Goal: Information Seeking & Learning: Learn about a topic

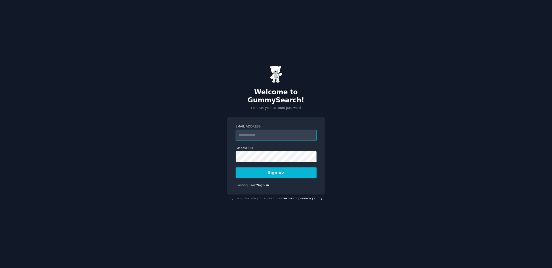
click at [260, 130] on input "Email Address" at bounding box center [276, 135] width 81 height 11
type input "**********"
click at [280, 169] on button "Sign up" at bounding box center [276, 173] width 81 height 11
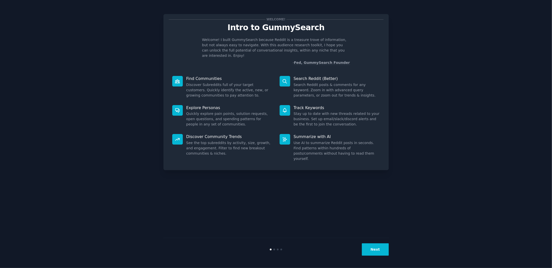
click at [465, 109] on div "Welcome! Intro to GummySearch Welcome! I built GummySearch because Reddit is a …" at bounding box center [276, 134] width 538 height 254
click at [367, 250] on button "Next" at bounding box center [375, 250] width 27 height 12
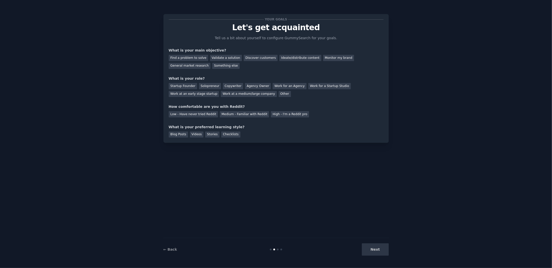
click at [374, 249] on div "Next" at bounding box center [351, 250] width 75 height 12
click at [190, 59] on div "Find a problem to solve" at bounding box center [189, 58] width 40 height 6
click at [378, 250] on div "Next" at bounding box center [351, 250] width 75 height 12
drag, startPoint x: 185, startPoint y: 86, endPoint x: 188, endPoint y: 88, distance: 3.8
click at [185, 86] on div "Startup Founder" at bounding box center [183, 86] width 28 height 6
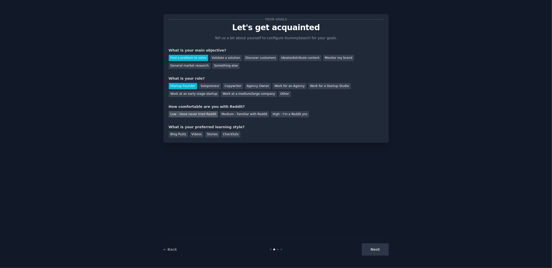
click at [181, 114] on div "Low - Have never tried Reddit" at bounding box center [193, 114] width 49 height 6
click at [369, 246] on div "Next" at bounding box center [351, 250] width 75 height 12
click at [227, 135] on div "Checklists" at bounding box center [230, 135] width 19 height 6
click at [374, 251] on button "Next" at bounding box center [375, 250] width 27 height 12
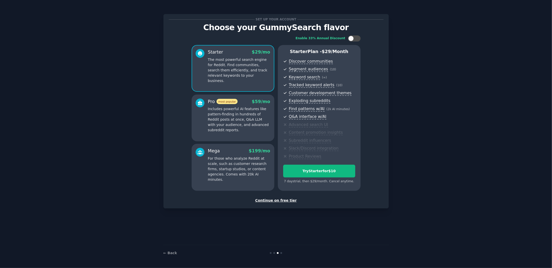
click at [285, 201] on div "Continue on free tier" at bounding box center [276, 200] width 215 height 5
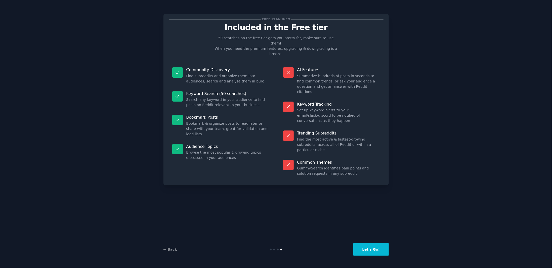
click at [380, 252] on button "Let's Go!" at bounding box center [371, 250] width 35 height 12
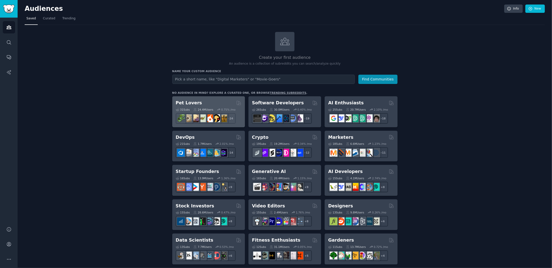
click at [216, 101] on div "Pet Lovers" at bounding box center [209, 103] width 66 height 6
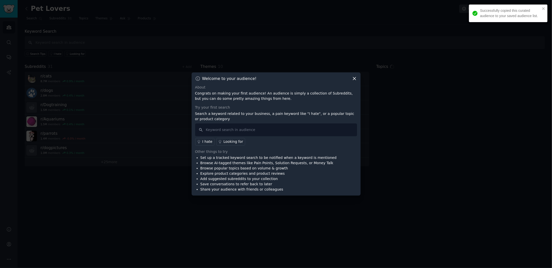
click at [358, 79] on div "Welcome to your audience! About Congrats on making your first audience! An audi…" at bounding box center [276, 134] width 169 height 124
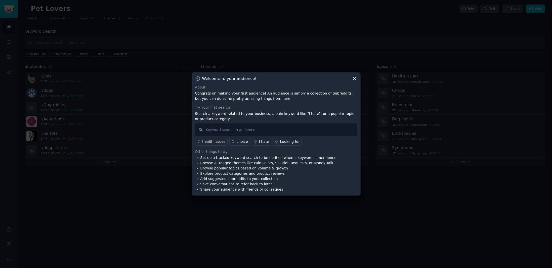
click at [354, 80] on icon at bounding box center [354, 78] width 3 height 3
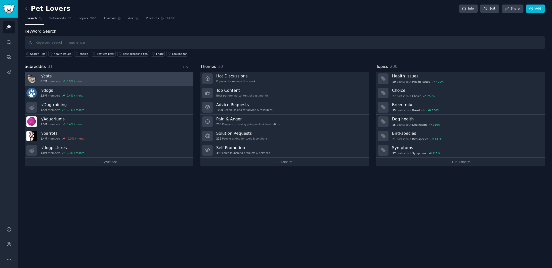
click at [123, 80] on link "r/ cats 8.7M members 0.9 % / month" at bounding box center [109, 79] width 169 height 14
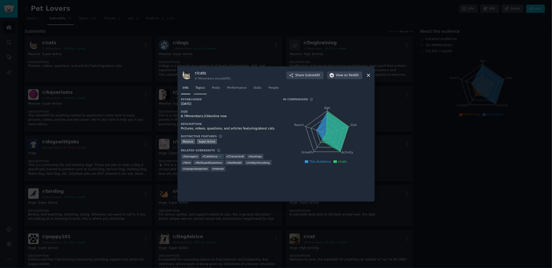
click at [201, 91] on link "Topics" at bounding box center [200, 89] width 13 height 10
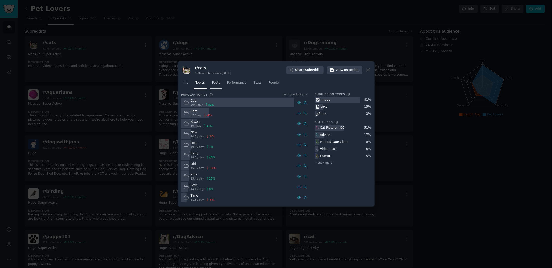
click at [214, 83] on span "Posts" at bounding box center [216, 83] width 8 height 5
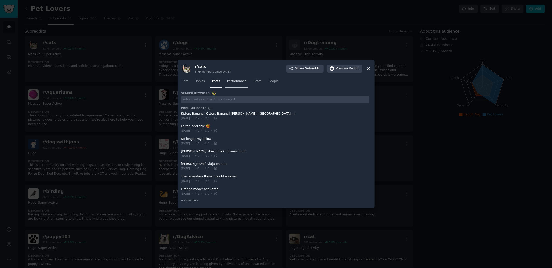
click at [230, 83] on span "Performance" at bounding box center [237, 81] width 20 height 5
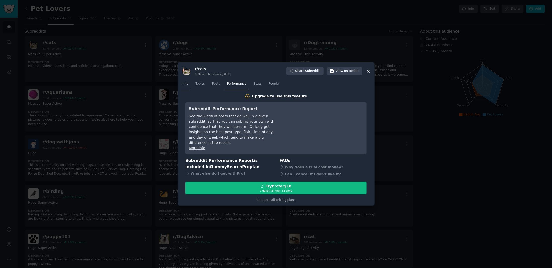
click at [185, 86] on span "Info" at bounding box center [186, 84] width 6 height 5
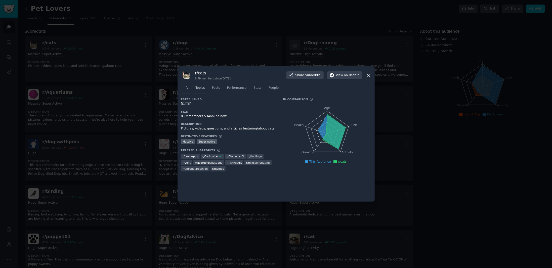
click at [198, 89] on span "Topics" at bounding box center [200, 88] width 9 height 5
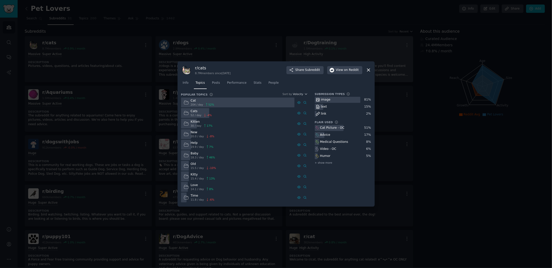
click at [370, 69] on icon at bounding box center [368, 69] width 5 height 5
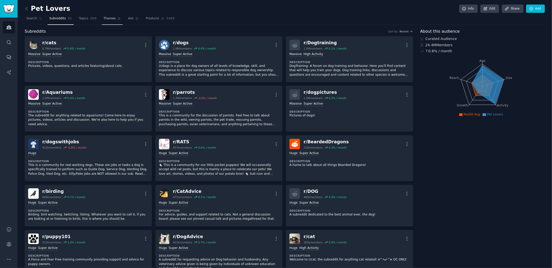
click at [107, 18] on span "Themes" at bounding box center [110, 18] width 12 height 5
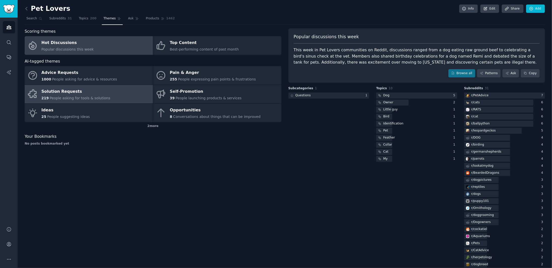
click at [109, 94] on link "Solution Requests 219 People asking for tools & solutions" at bounding box center [89, 94] width 128 height 19
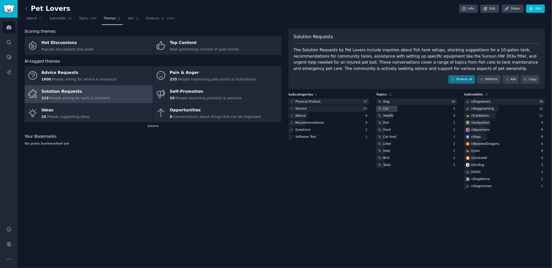
click at [387, 109] on div "Cat" at bounding box center [386, 109] width 5 height 5
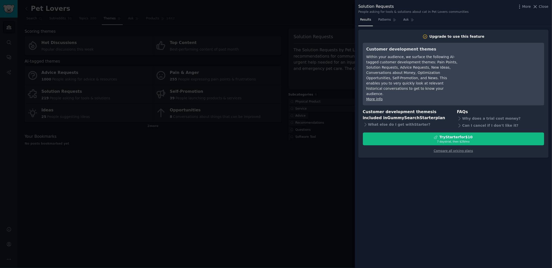
click at [245, 188] on div at bounding box center [276, 134] width 552 height 268
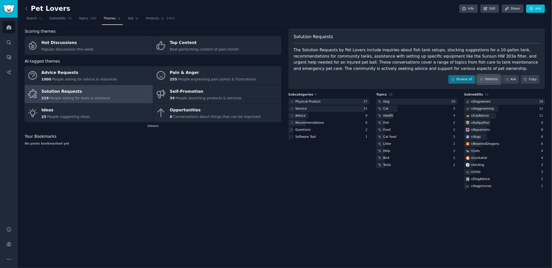
click at [498, 79] on link "Patterns" at bounding box center [489, 79] width 24 height 9
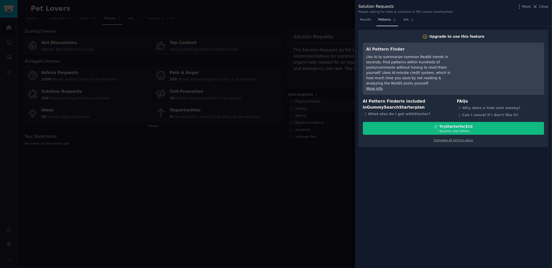
click at [282, 154] on div at bounding box center [276, 134] width 552 height 268
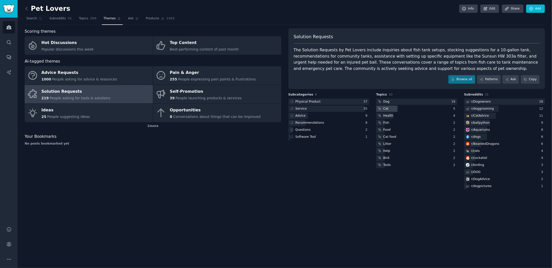
click at [387, 107] on div "Cat" at bounding box center [386, 109] width 5 height 5
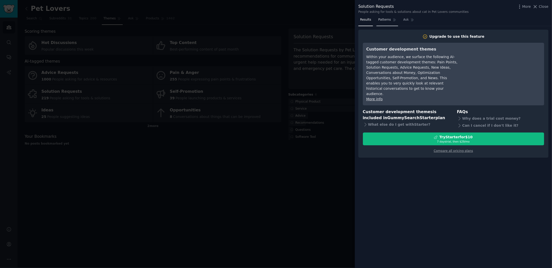
click at [380, 18] on span "Patterns" at bounding box center [384, 20] width 13 height 5
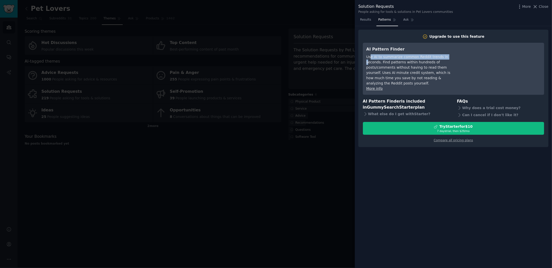
drag, startPoint x: 371, startPoint y: 57, endPoint x: 442, endPoint y: 57, distance: 71.7
click at [442, 57] on div "Use AI to summarize common Reddit trends in seconds. Find patterns within hundr…" at bounding box center [413, 70] width 92 height 32
click at [419, 67] on div "Use AI to summarize common Reddit trends in seconds. Find patterns within hundr…" at bounding box center [413, 70] width 92 height 32
